Goal: Task Accomplishment & Management: Complete application form

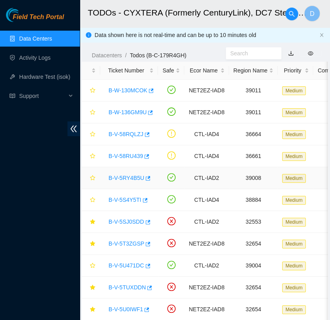
scroll to position [131, 0]
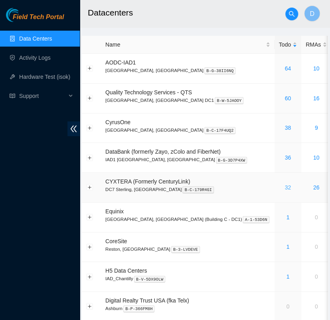
click at [284, 184] on link "32" at bounding box center [287, 187] width 6 height 6
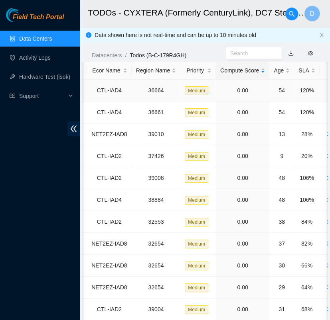
scroll to position [0, 99]
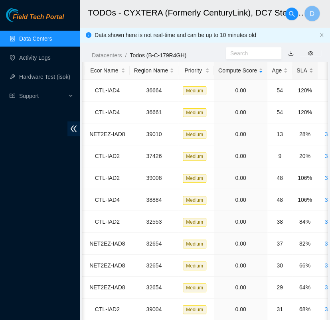
click at [300, 67] on div "SLA" at bounding box center [304, 70] width 16 height 9
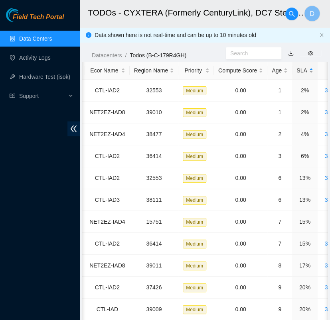
click at [300, 67] on div "SLA" at bounding box center [304, 70] width 16 height 9
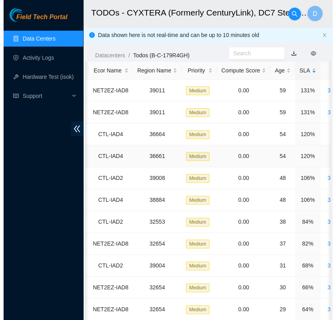
scroll to position [0, 0]
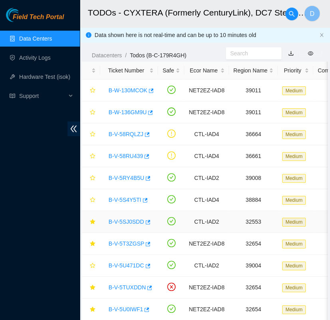
click at [127, 222] on link "B-V-5SJ0SDD" at bounding box center [125, 222] width 35 height 6
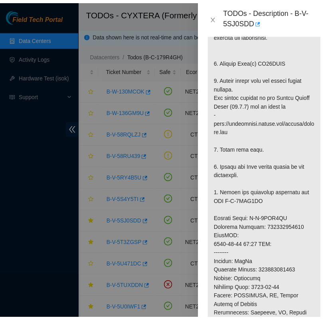
scroll to position [242, 0]
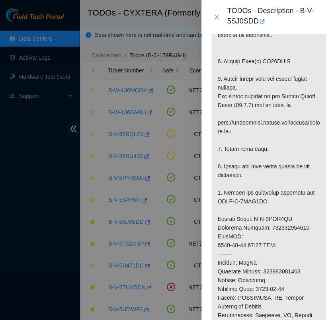
click at [217, 17] on icon "close" at bounding box center [217, 17] width 4 height 5
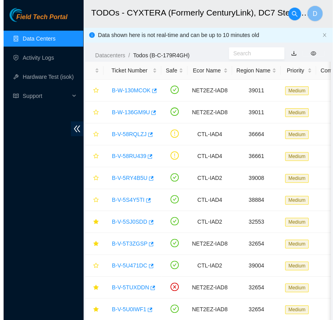
scroll to position [215, 0]
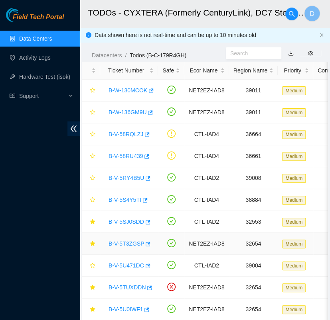
click at [131, 245] on link "B-V-5T3ZGSP" at bounding box center [125, 244] width 35 height 6
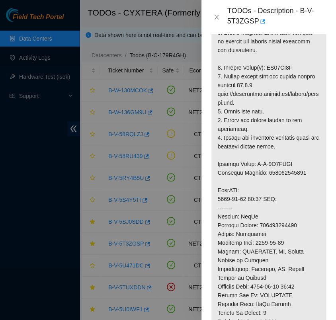
scroll to position [0, 0]
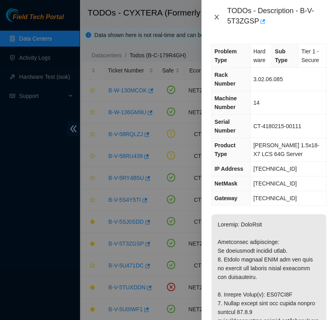
click at [218, 17] on icon "close" at bounding box center [217, 17] width 6 height 6
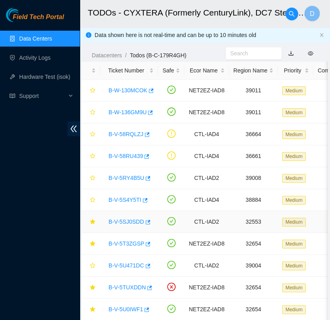
click at [128, 221] on link "B-V-5SJ0SDD" at bounding box center [125, 222] width 35 height 6
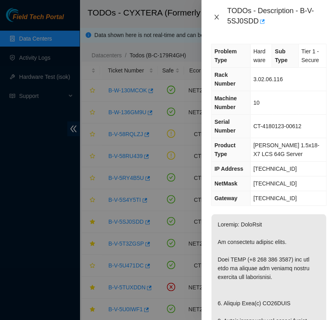
click at [218, 17] on icon "close" at bounding box center [217, 17] width 6 height 6
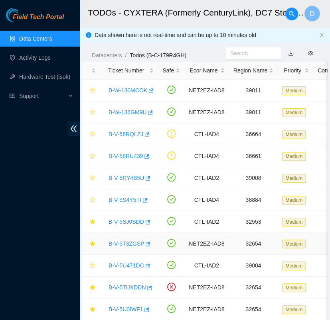
click at [124, 245] on link "B-V-5T3ZGSP" at bounding box center [125, 244] width 35 height 6
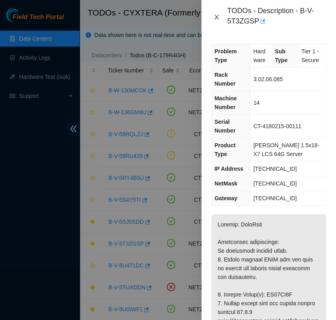
click at [217, 16] on icon "close" at bounding box center [217, 17] width 4 height 5
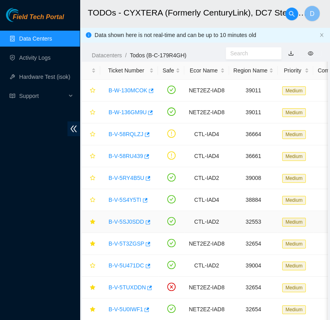
click at [127, 220] on link "B-V-5SJ0SDD" at bounding box center [125, 222] width 35 height 6
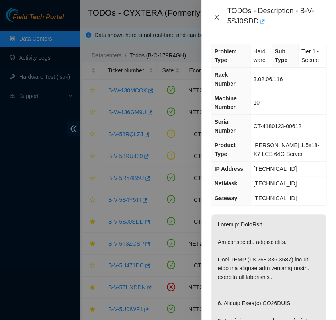
click at [216, 16] on icon "close" at bounding box center [217, 17] width 6 height 6
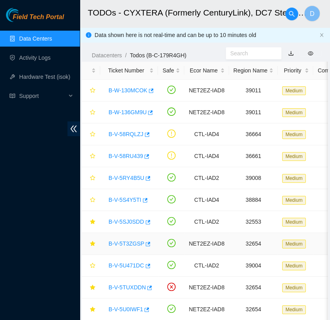
click at [128, 245] on link "B-V-5T3ZGSP" at bounding box center [125, 244] width 35 height 6
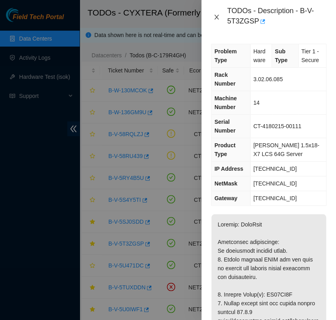
click at [216, 16] on icon "close" at bounding box center [217, 17] width 4 height 5
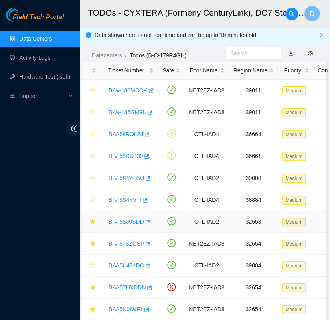
click at [131, 219] on link "B-V-5SJ0SDD" at bounding box center [125, 222] width 35 height 6
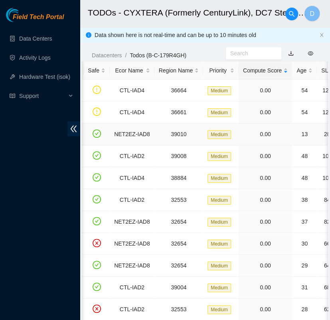
scroll to position [0, 81]
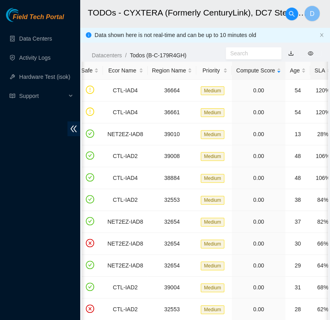
click at [319, 73] on div "SLA" at bounding box center [322, 70] width 16 height 9
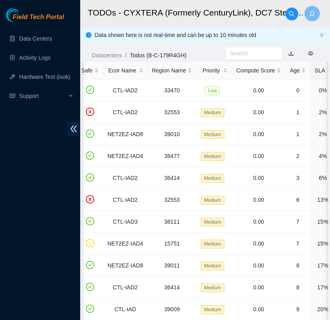
click at [319, 73] on div "SLA" at bounding box center [322, 70] width 16 height 9
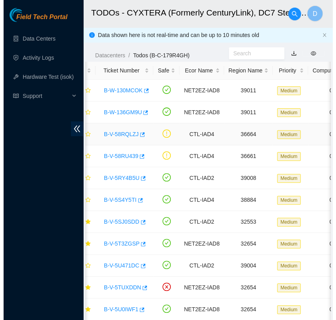
scroll to position [0, 0]
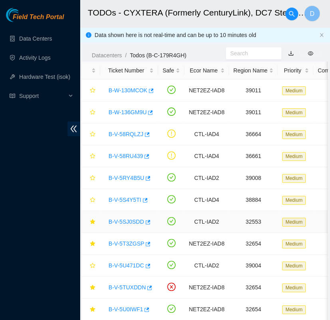
click at [127, 221] on link "B-V-5SJ0SDD" at bounding box center [125, 222] width 35 height 6
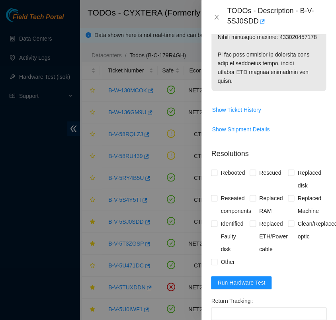
scroll to position [634, 0]
click at [210, 174] on div "Problem Type Hardware Sub Type Tier 1 - Secure Rack Number 3.02.06.116 Machine …" at bounding box center [269, 177] width 135 height 286
click at [215, 173] on input "Rebooted" at bounding box center [214, 173] width 6 height 6
checkbox input "true"
click at [251, 175] on input "Rescued" at bounding box center [253, 173] width 6 height 6
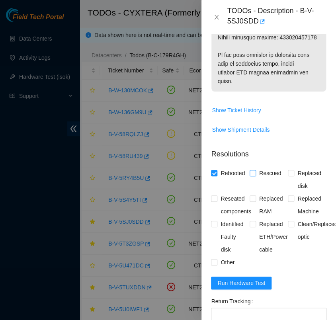
checkbox input "true"
click at [288, 172] on input "Replaced disk" at bounding box center [291, 173] width 6 height 6
checkbox input "true"
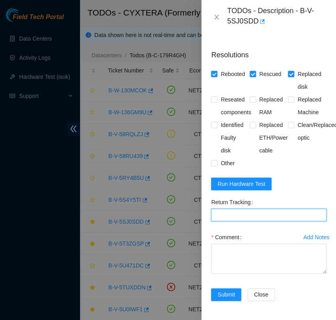
click at [226, 209] on Tracking "Return Tracking" at bounding box center [269, 215] width 116 height 13
paste Tracking "463470040886"
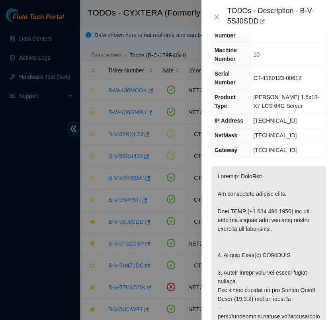
scroll to position [0, 0]
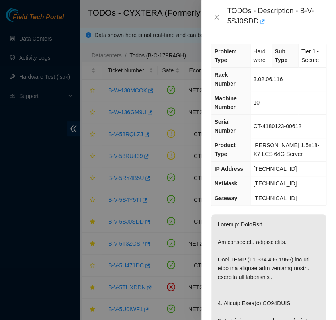
type Tracking "463470040886"
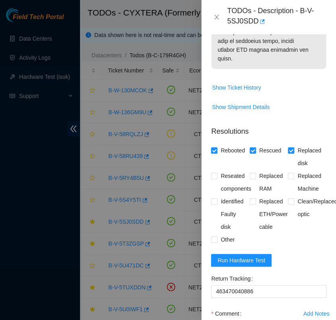
scroll to position [740, 0]
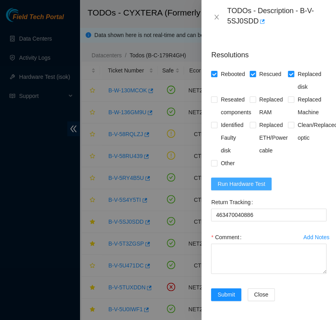
click at [252, 180] on span "Run Hardware Test" at bounding box center [242, 184] width 48 height 9
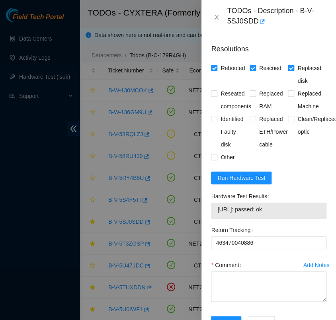
drag, startPoint x: 282, startPoint y: 209, endPoint x: 216, endPoint y: 209, distance: 66.1
click at [216, 209] on div "23.217.116.110: passed: ok" at bounding box center [269, 211] width 116 height 16
copy tbody "23.217.116.110: passed: ok"
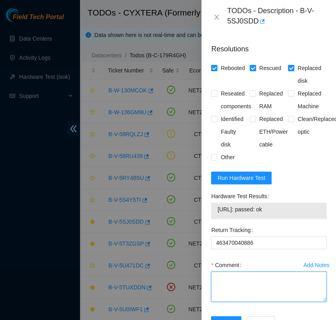
click at [239, 275] on textarea "Comment" at bounding box center [269, 287] width 116 height 30
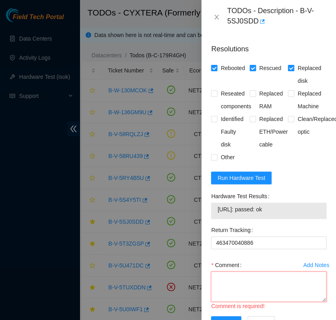
paste textarea "- contacted NOCC da.vasquez0722@gmail.com - atg has completed your request (B-V…"
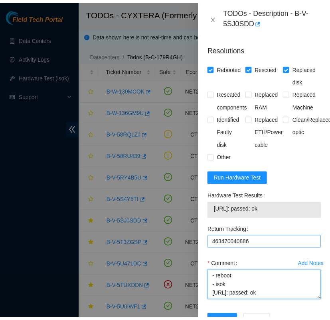
scroll to position [773, 0]
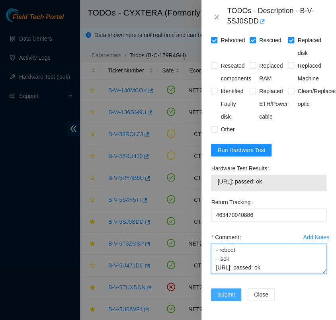
type textarea "- contacted NOCC da.vasquez0722@gmail.com - atg has completed your request (B-V…"
click at [229, 290] on span "Submit" at bounding box center [227, 294] width 18 height 9
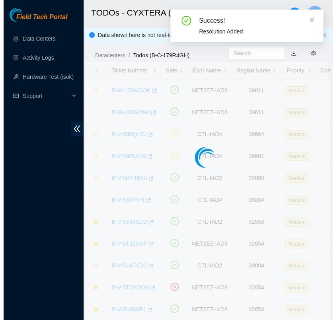
scroll to position [200, 0]
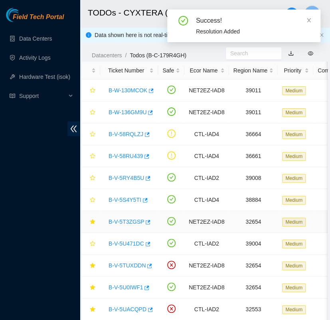
click at [131, 223] on link "B-V-5T3ZGSP" at bounding box center [125, 222] width 35 height 6
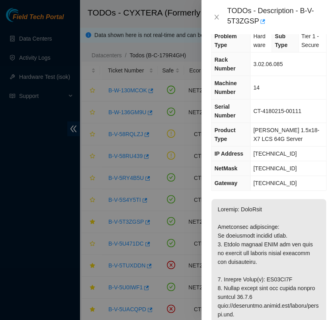
scroll to position [0, 0]
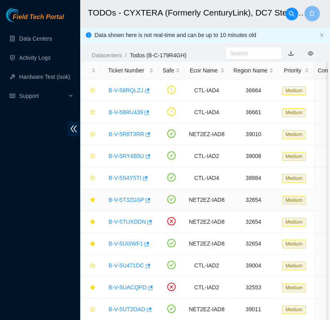
click at [120, 199] on link "B-V-5T3ZGSP" at bounding box center [125, 200] width 35 height 6
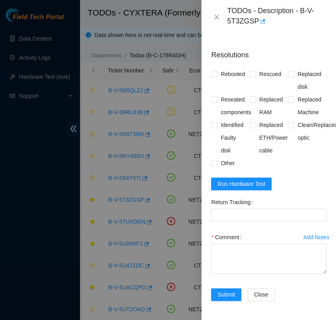
scroll to position [731, 0]
click at [213, 71] on input "Rebooted" at bounding box center [214, 74] width 6 height 6
checkbox input "true"
click at [252, 71] on input "Rescued" at bounding box center [253, 74] width 6 height 6
checkbox input "true"
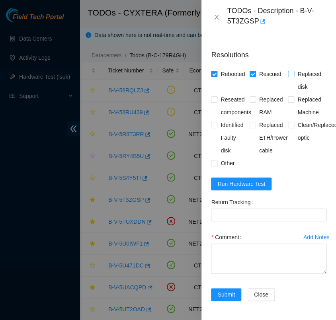
click at [288, 71] on input "Replaced disk" at bounding box center [291, 74] width 6 height 6
checkbox input "true"
click at [224, 210] on Tracking "Return Tracking" at bounding box center [269, 215] width 116 height 13
paste Tracking "463470041584"
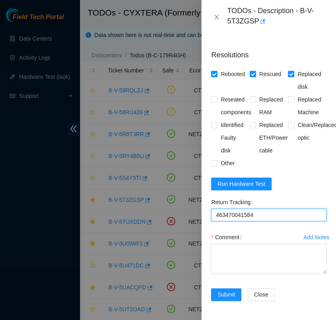
type Tracking "463470041584"
click at [133, 212] on div at bounding box center [168, 160] width 336 height 320
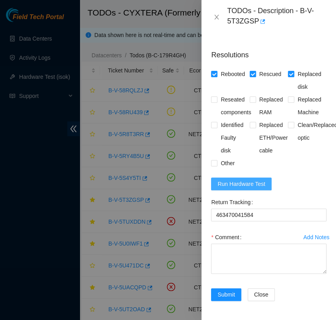
click at [251, 180] on span "Run Hardware Test" at bounding box center [242, 184] width 48 height 9
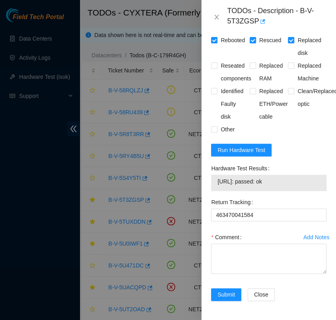
drag, startPoint x: 271, startPoint y: 210, endPoint x: 212, endPoint y: 215, distance: 59.2
click at [212, 191] on div "23.62.6.92: passed: ok" at bounding box center [269, 183] width 116 height 16
copy tbody "23.62.6.92: passed: ok"
click at [239, 274] on textarea "Comment" at bounding box center [269, 259] width 116 height 30
paste textarea "- contacted NOCC da.vasquez0722@gmail.com - atg has completed your request (B-V…"
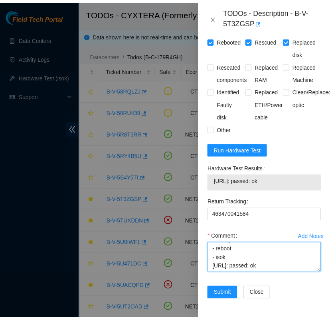
scroll to position [765, 0]
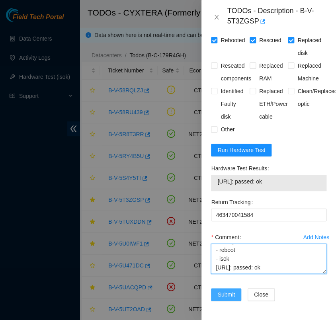
type textarea "- contacted NOCC da.vasquez0722@gmail.com - atg has completed your request (B-V…"
click at [228, 290] on span "Submit" at bounding box center [227, 294] width 18 height 9
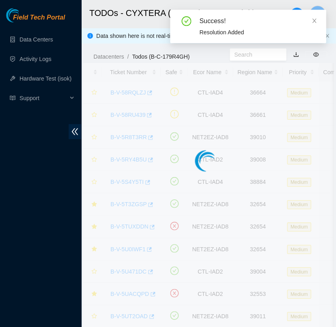
scroll to position [200, 0]
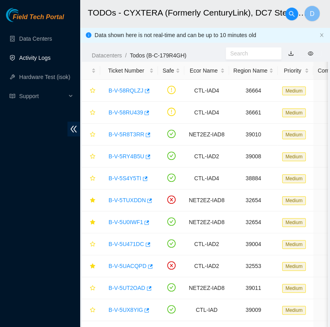
click at [40, 56] on link "Activity Logs" at bounding box center [34, 58] width 31 height 6
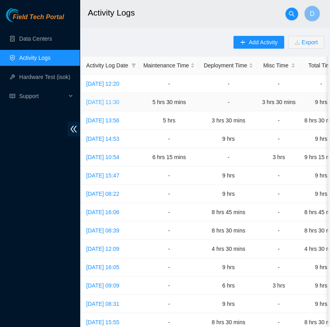
click at [119, 104] on link "Wed, 17 Sep 2025 11:30" at bounding box center [102, 102] width 33 height 6
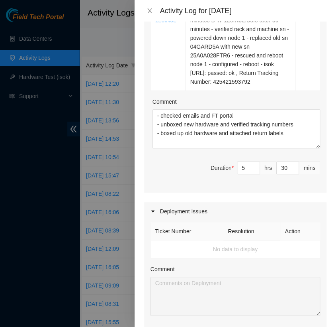
scroll to position [687, 0]
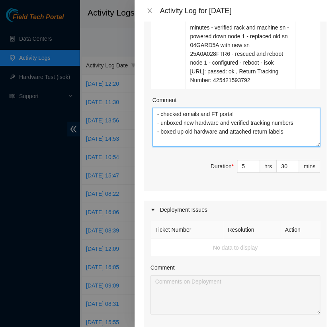
drag, startPoint x: 285, startPoint y: 132, endPoint x: 156, endPoint y: 121, distance: 129.2
click at [156, 121] on textarea "- checked emails and FT portal - unboxed new hardware and verified tracking num…" at bounding box center [237, 127] width 168 height 39
click at [151, 8] on icon "close" at bounding box center [149, 10] width 4 height 5
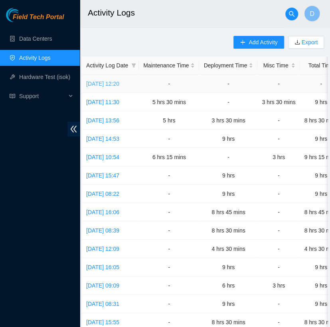
click at [119, 83] on link "Thu, 18 Sep 2025 12:20" at bounding box center [102, 83] width 33 height 6
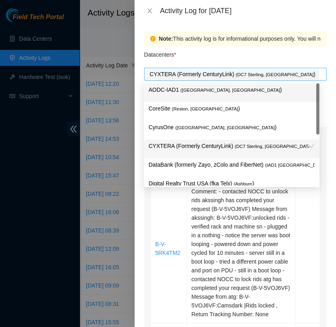
click at [274, 75] on div "CYXTERA (Formerly CenturyLink) ( DC7 Sterling, VA )" at bounding box center [235, 74] width 179 height 11
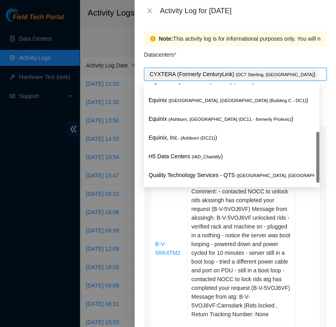
scroll to position [104, 0]
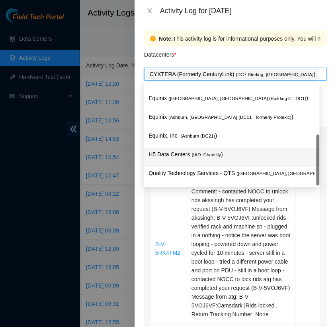
click at [222, 155] on p "H5 Data Centers ( IAD_Chantilly )" at bounding box center [232, 154] width 166 height 9
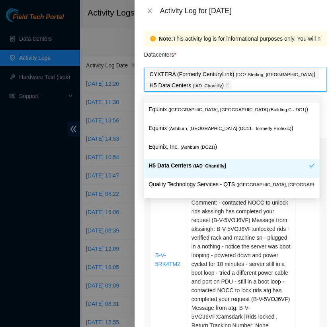
click at [283, 54] on div "Datacenters *" at bounding box center [235, 57] width 182 height 22
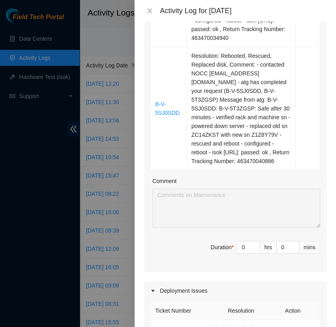
scroll to position [816, 0]
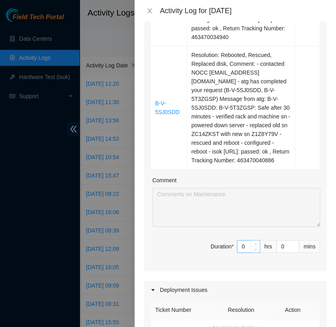
click at [239, 252] on input "0" at bounding box center [248, 246] width 22 height 12
type input "7"
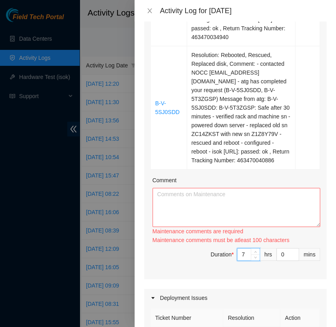
type input "7"
click at [186, 207] on textarea "Comment" at bounding box center [237, 207] width 168 height 39
type textarea "c"
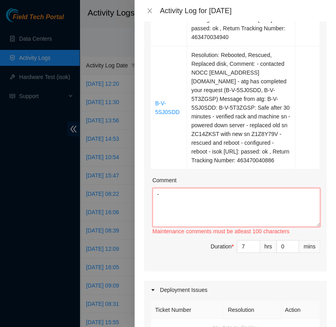
type textarea "-"
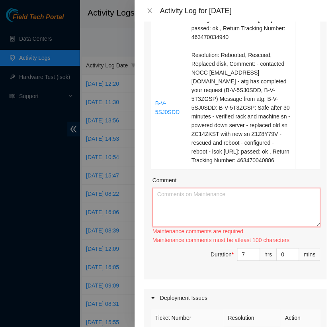
paste textarea "- unboxed new hardware and verified tracking numbers - boxed up old hardware an…"
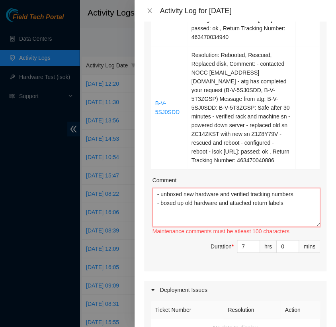
click at [157, 200] on textarea "- unboxed new hardware and verified tracking numbers - boxed up old hardware an…" at bounding box center [237, 207] width 168 height 39
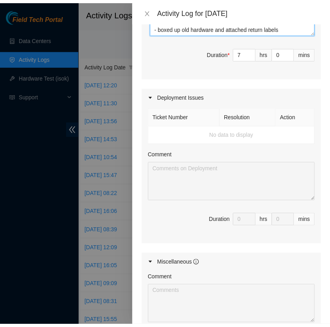
scroll to position [1143, 0]
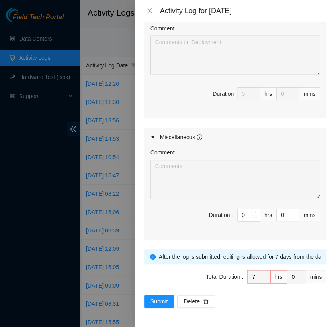
type textarea "- checked FT portal for which tickets todo - drove to dc7 - unboxed new hardwar…"
click at [241, 214] on input "0" at bounding box center [248, 215] width 22 height 12
type input "1"
type input "8"
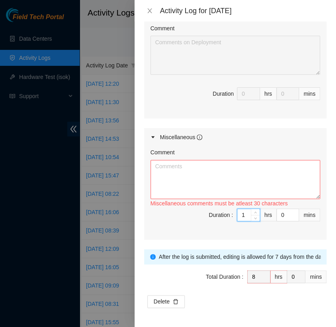
type input "1"
type input "4"
type input "45"
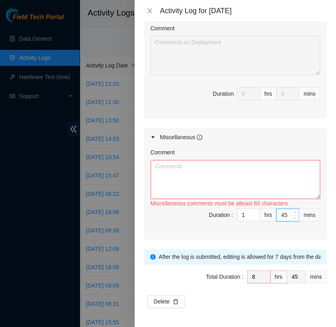
type input "45"
click at [182, 173] on textarea "Comment" at bounding box center [236, 179] width 170 height 39
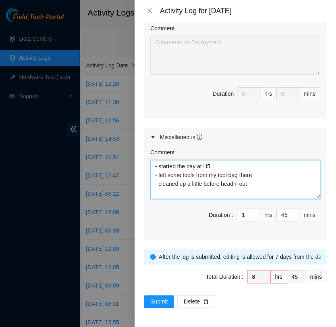
click at [155, 169] on textarea "- started the day at H5 - left some tools from my tool bag there - cleaned up a…" at bounding box center [236, 179] width 170 height 39
click at [257, 192] on textarea "- started the day at H5 - checked emails - left some tools from my tool bag the…" at bounding box center [236, 179] width 170 height 39
click at [255, 181] on textarea "- started the day at H5 - checked emails - left some tools from my tool bag the…" at bounding box center [236, 179] width 170 height 39
click at [182, 183] on textarea "- started the day at H5 - checked emails - left some tools from my tool bag the…" at bounding box center [236, 179] width 170 height 39
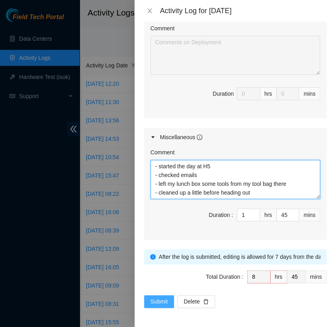
type textarea "- started the day at H5 - checked emails - left my lunch box some tools from my…"
click at [161, 298] on span "Submit" at bounding box center [160, 301] width 18 height 9
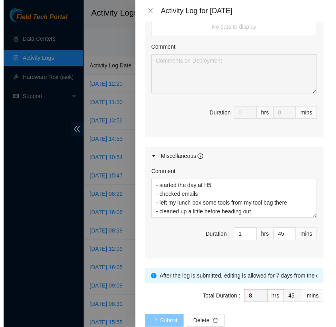
scroll to position [0, 0]
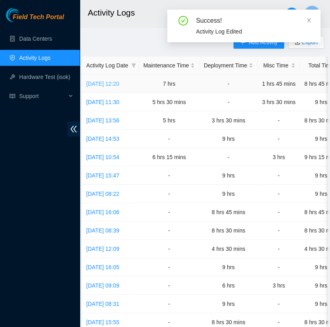
click at [119, 83] on link "Thu, 18 Sep 2025 12:20" at bounding box center [102, 83] width 33 height 6
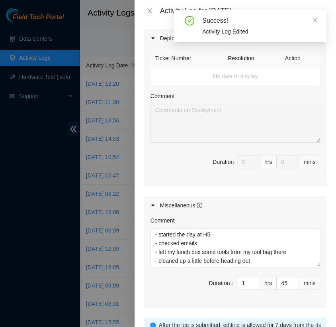
scroll to position [1087, 0]
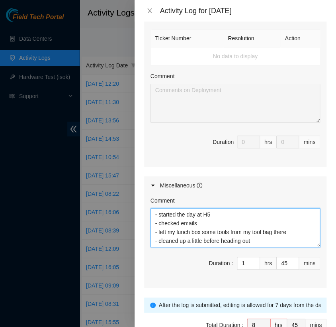
click at [198, 229] on textarea "- started the day at H5 - checked emails - left my lunch box some tools from my…" at bounding box center [236, 227] width 170 height 39
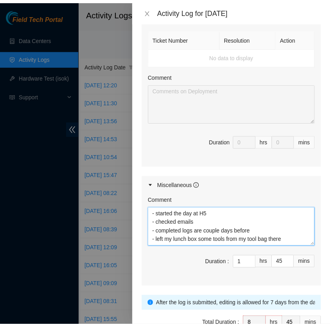
scroll to position [1143, 0]
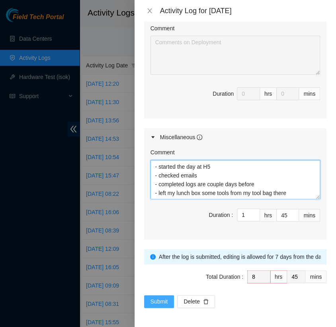
type textarea "- started the day at H5 - checked emails - completed logs are couple days befor…"
click at [166, 300] on span "Submit" at bounding box center [160, 301] width 18 height 9
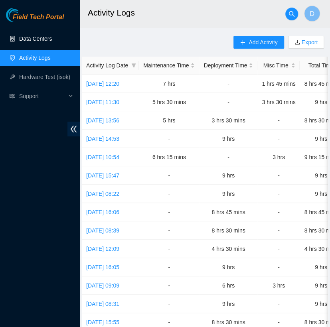
click at [46, 35] on link "Data Centers" at bounding box center [35, 38] width 33 height 6
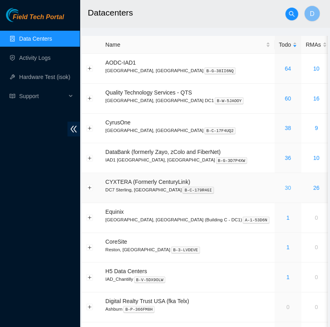
click at [284, 188] on link "30" at bounding box center [287, 187] width 6 height 6
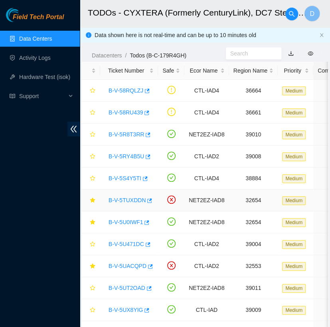
click at [132, 199] on link "B-V-5TUXDDN" at bounding box center [126, 200] width 37 height 6
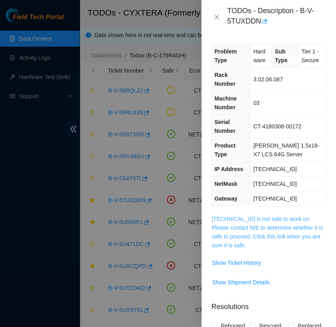
click at [248, 230] on link "23.62.6.127 is not safe to work on. Please contact NIE to determine whether it …" at bounding box center [267, 232] width 111 height 33
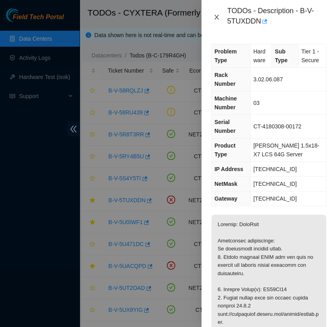
click at [215, 15] on icon "close" at bounding box center [217, 17] width 4 height 5
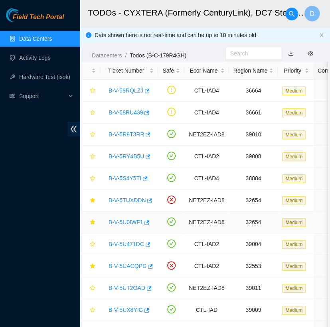
click at [121, 222] on link "B-V-5U0IWF1" at bounding box center [125, 222] width 34 height 6
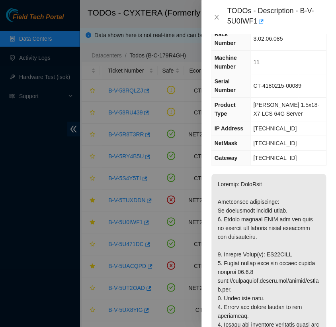
scroll to position [37, 0]
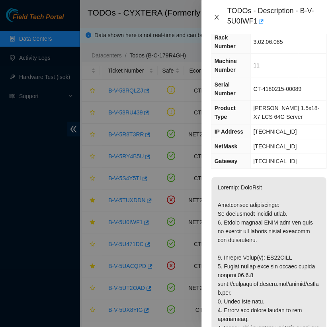
click at [218, 20] on icon "close" at bounding box center [217, 17] width 6 height 6
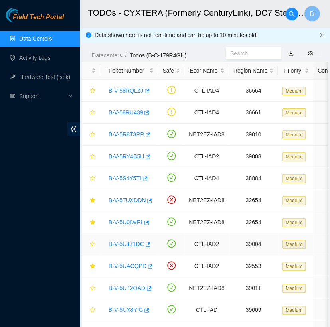
click at [124, 244] on link "B-V-5U471DC" at bounding box center [125, 244] width 35 height 6
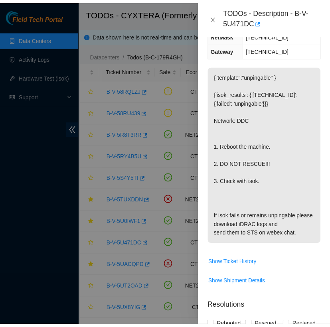
scroll to position [134, 0]
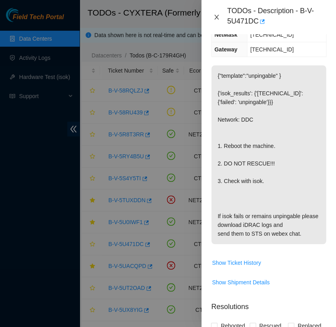
click at [216, 20] on icon "close" at bounding box center [217, 17] width 6 height 6
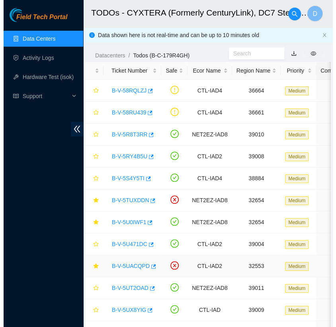
scroll to position [117, 0]
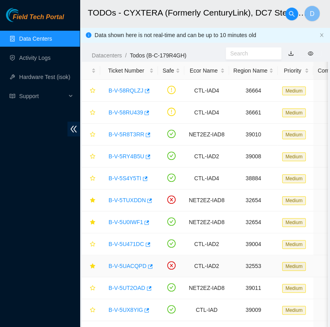
click at [129, 268] on link "B-V-5UACQPD" at bounding box center [127, 266] width 38 height 6
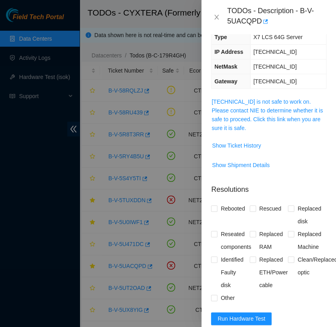
click at [265, 113] on span "23.217.116.54 is not safe to work on. Please contact NIE to determine whether i…" at bounding box center [269, 114] width 115 height 35
click at [249, 111] on link "23.217.116.54 is not safe to work on. Please contact NIE to determine whether i…" at bounding box center [267, 114] width 111 height 33
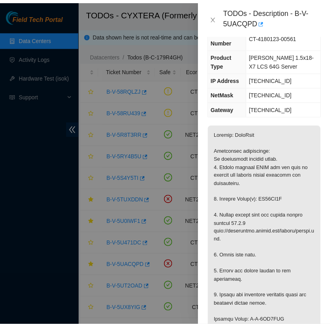
scroll to position [0, 0]
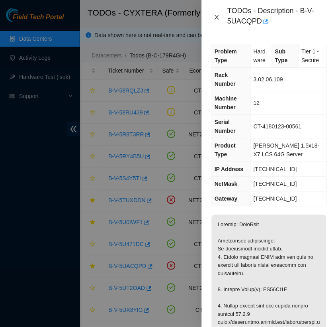
click at [216, 14] on icon "close" at bounding box center [217, 17] width 6 height 6
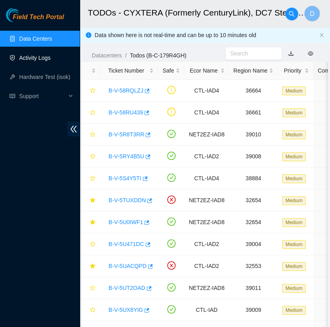
click at [51, 59] on link "Activity Logs" at bounding box center [34, 58] width 31 height 6
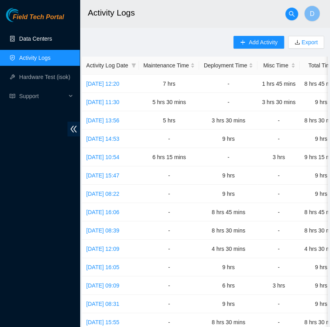
click at [52, 39] on link "Data Centers" at bounding box center [35, 38] width 33 height 6
